Goal: Task Accomplishment & Management: Use online tool/utility

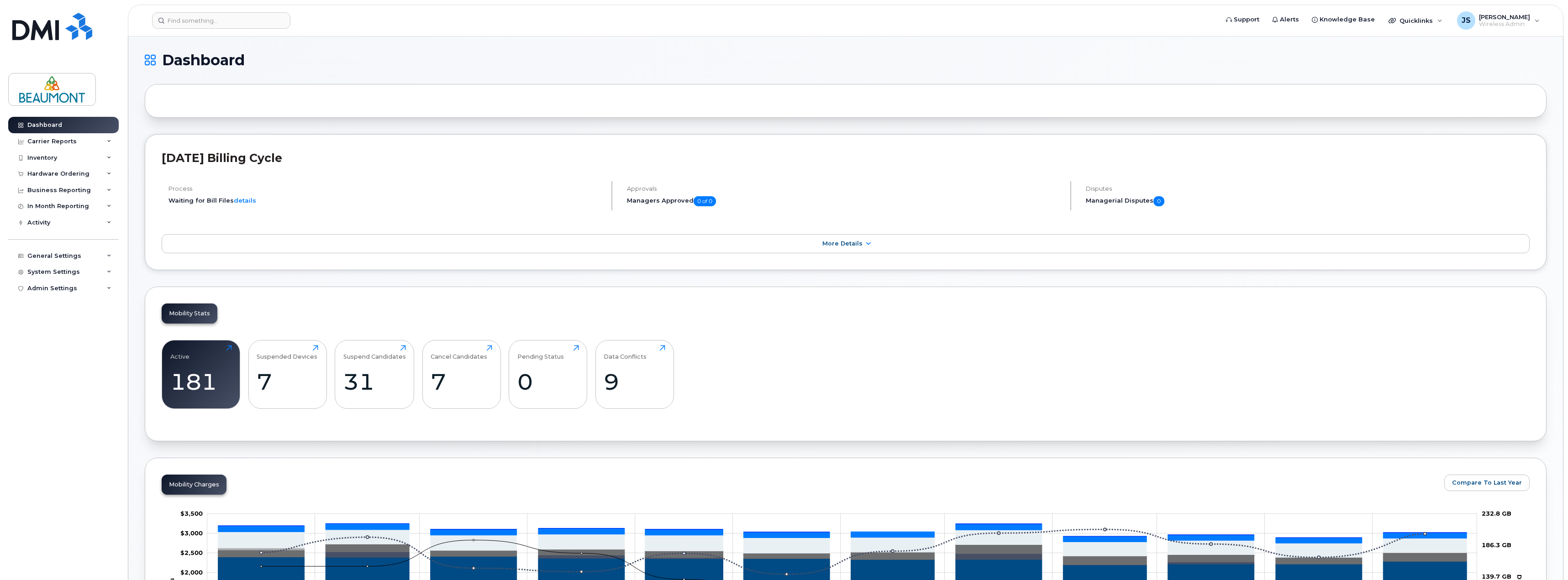
click at [166, 365] on div "Active 181 Click to view more" at bounding box center [201, 375] width 79 height 69
click at [210, 372] on div "181" at bounding box center [201, 381] width 62 height 27
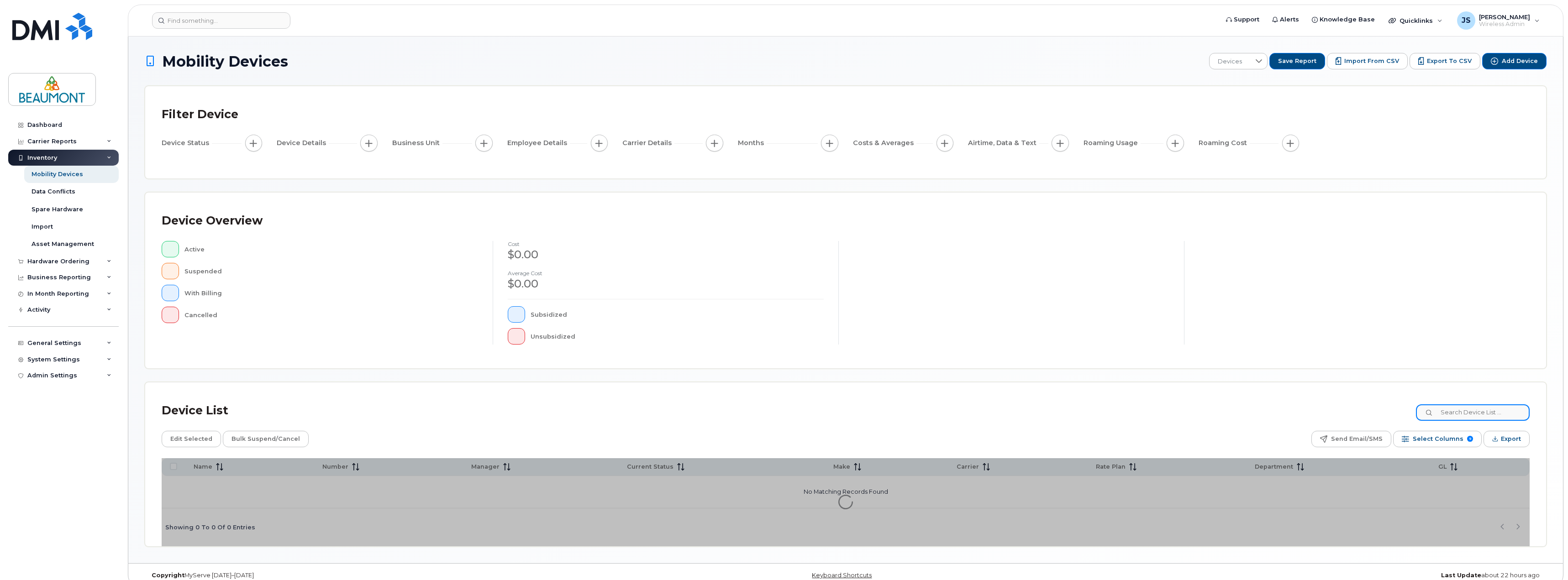
click at [1472, 408] on input at bounding box center [1473, 412] width 114 height 17
paste input "780-915-5717"
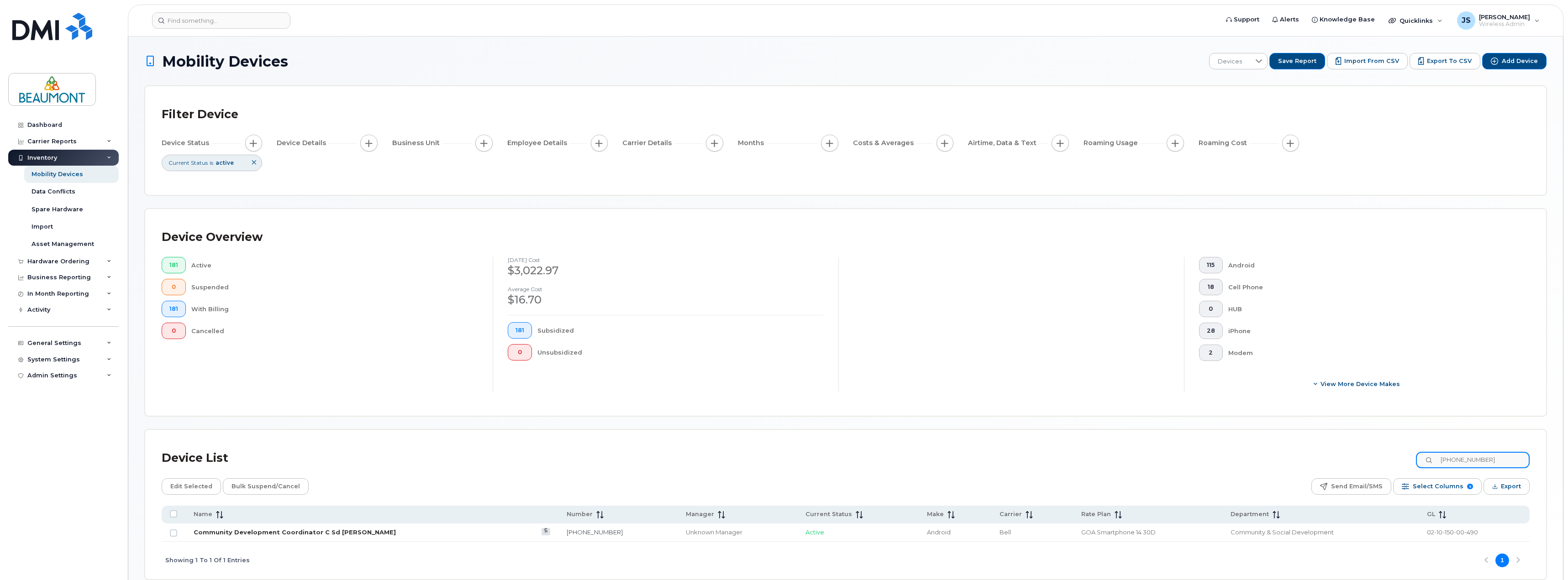
type input "780-915-5717"
click at [355, 530] on link "Community Development Coordinator C Sd [PERSON_NAME]" at bounding box center [295, 532] width 203 height 7
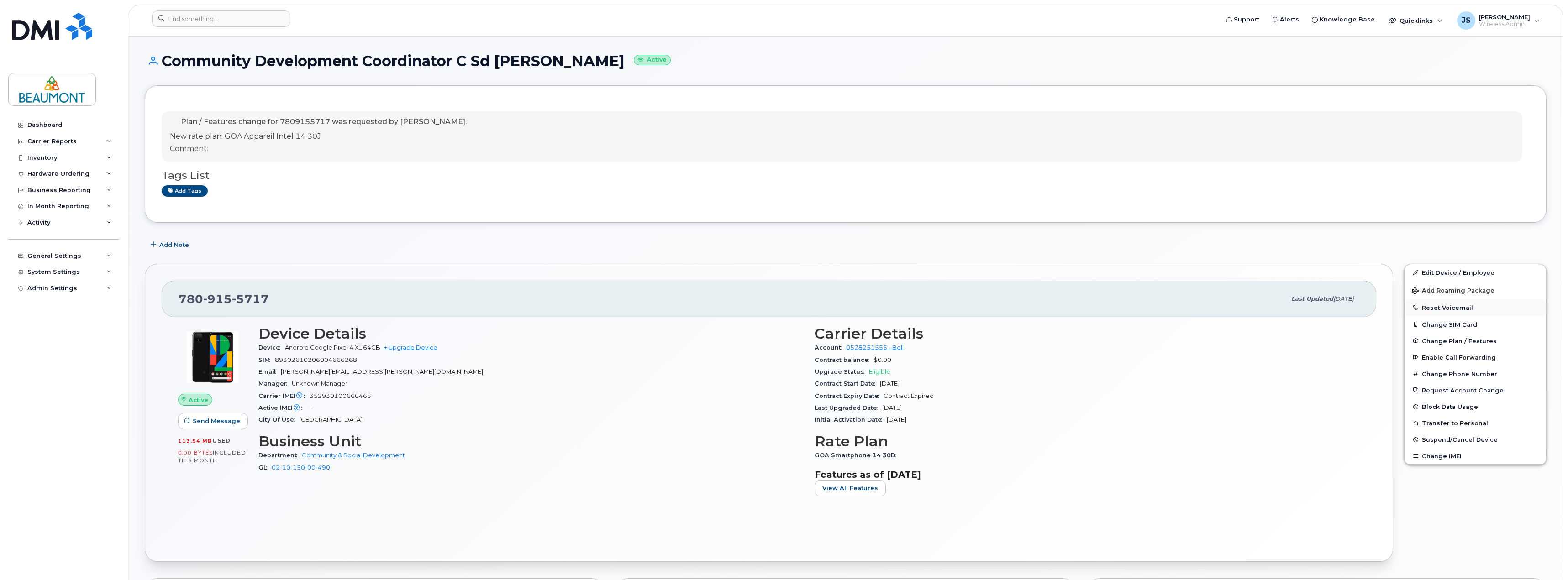
click at [1457, 308] on button "Reset Voicemail" at bounding box center [1476, 307] width 142 height 17
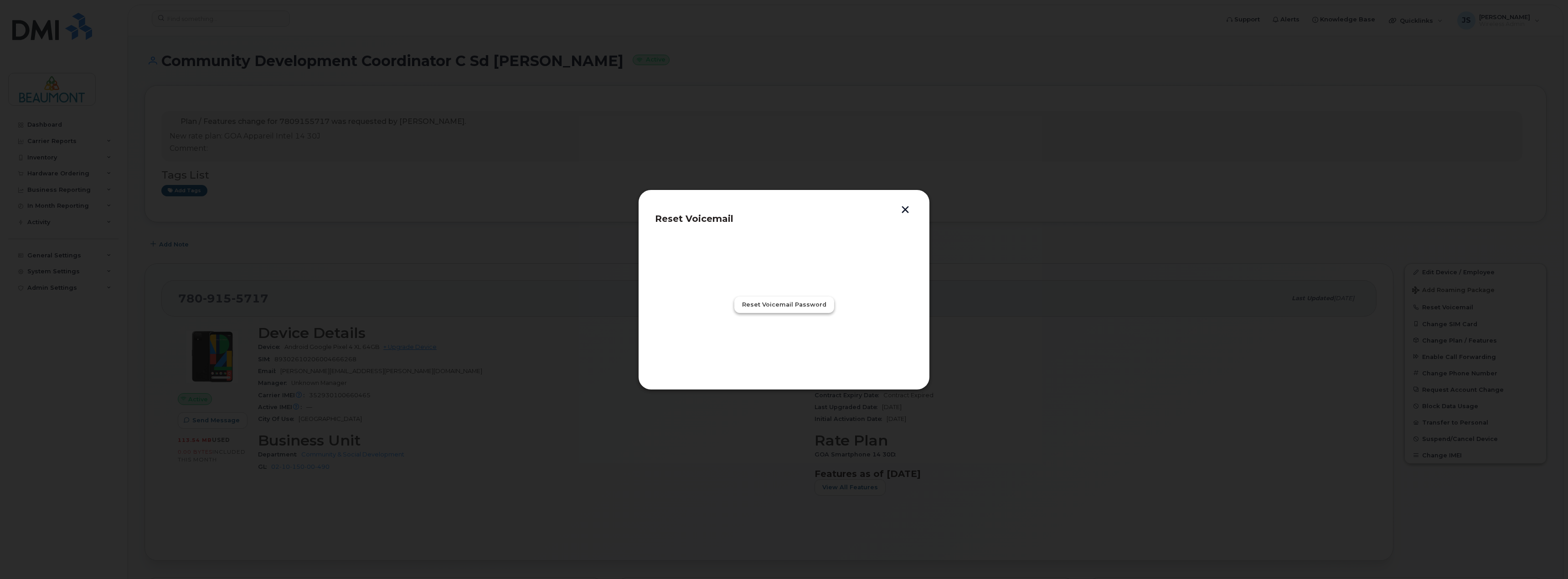
click at [798, 308] on span "Reset Voicemail Password" at bounding box center [784, 304] width 84 height 9
click at [907, 213] on button "button" at bounding box center [905, 211] width 14 height 10
